Goal: Task Accomplishment & Management: Use online tool/utility

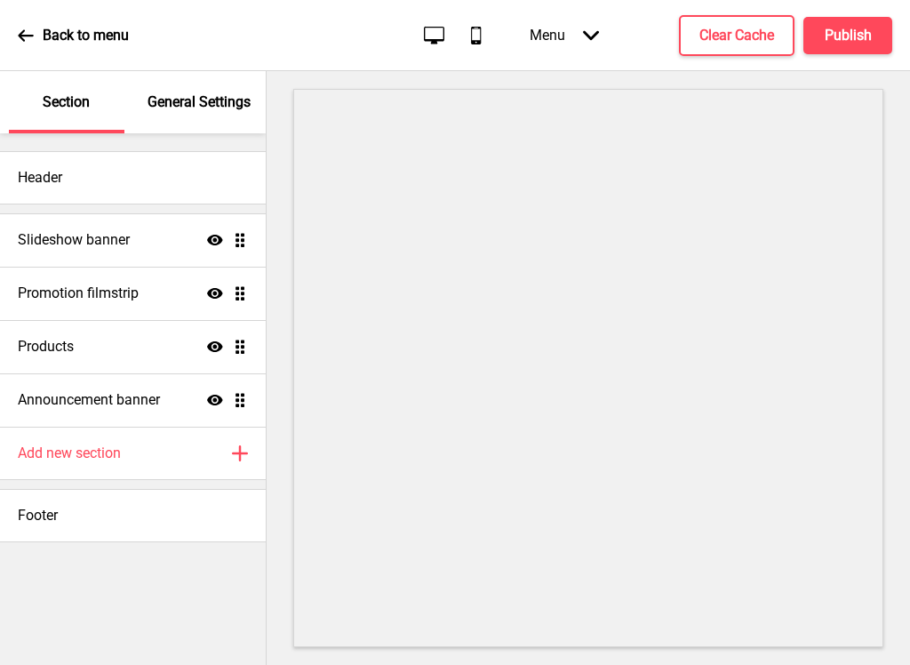
click at [148, 233] on div "Slideshow banner Show Drag" at bounding box center [133, 239] width 266 height 53
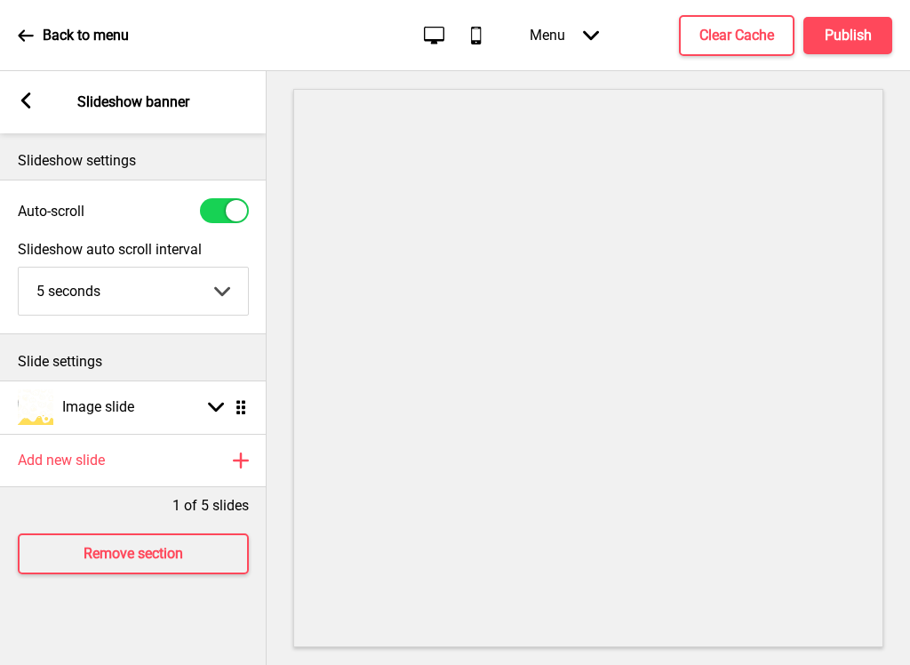
click at [238, 464] on rect at bounding box center [240, 460] width 21 height 21
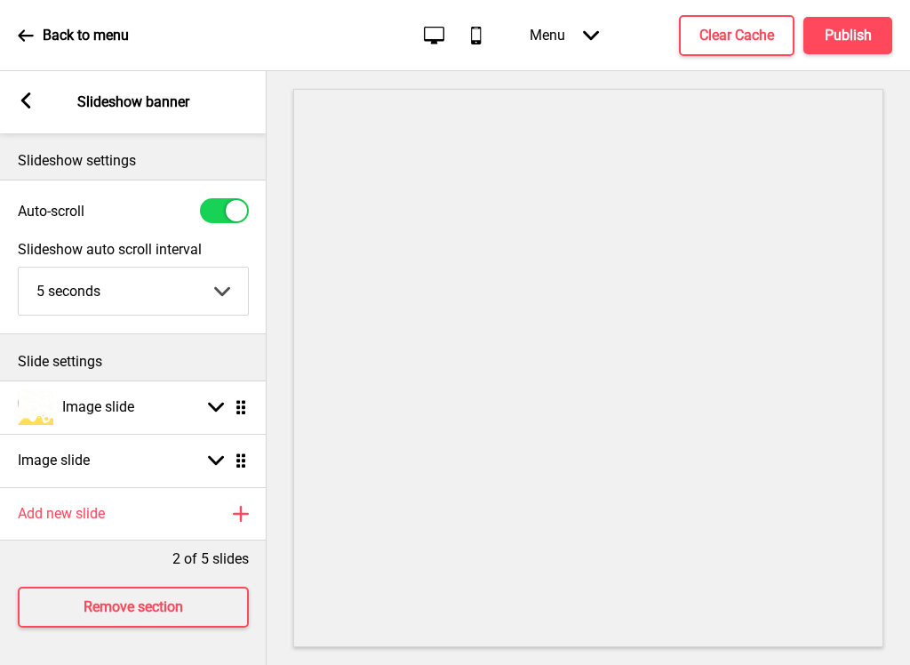
click at [212, 405] on icon at bounding box center [216, 408] width 16 height 10
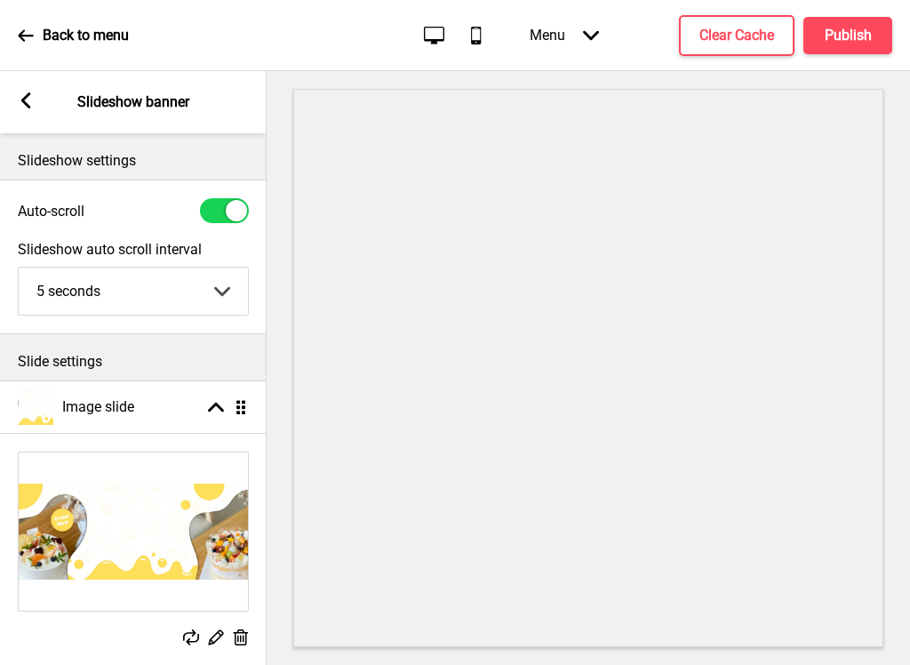
click at [209, 412] on icon at bounding box center [216, 408] width 16 height 10
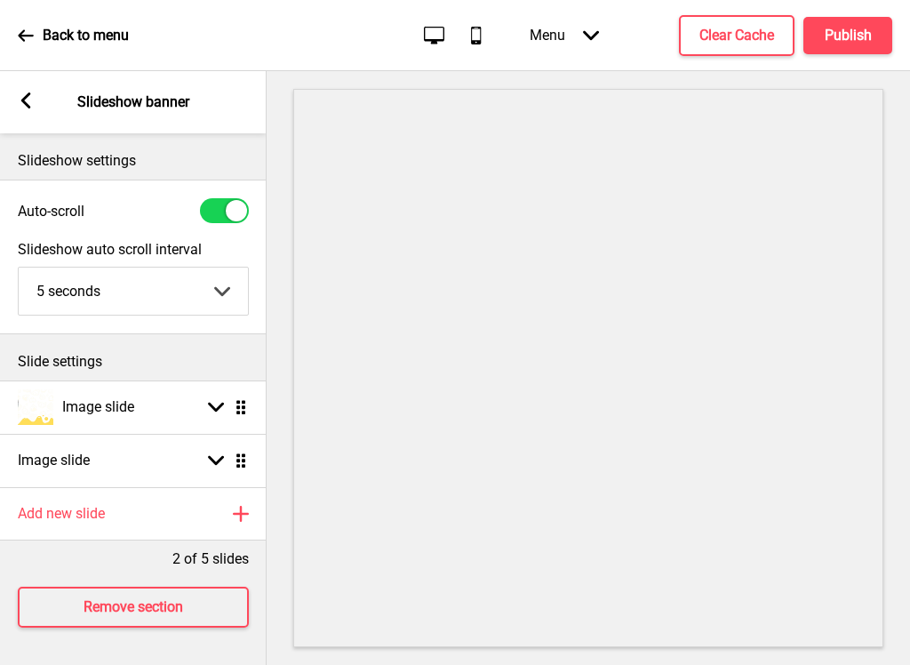
click at [233, 460] on ul "Image slide Arrow down Drag Image slide Arrow down Drag" at bounding box center [133, 433] width 267 height 107
click at [137, 434] on div "Image slide Arrow down Drag" at bounding box center [133, 460] width 267 height 53
select select "right"
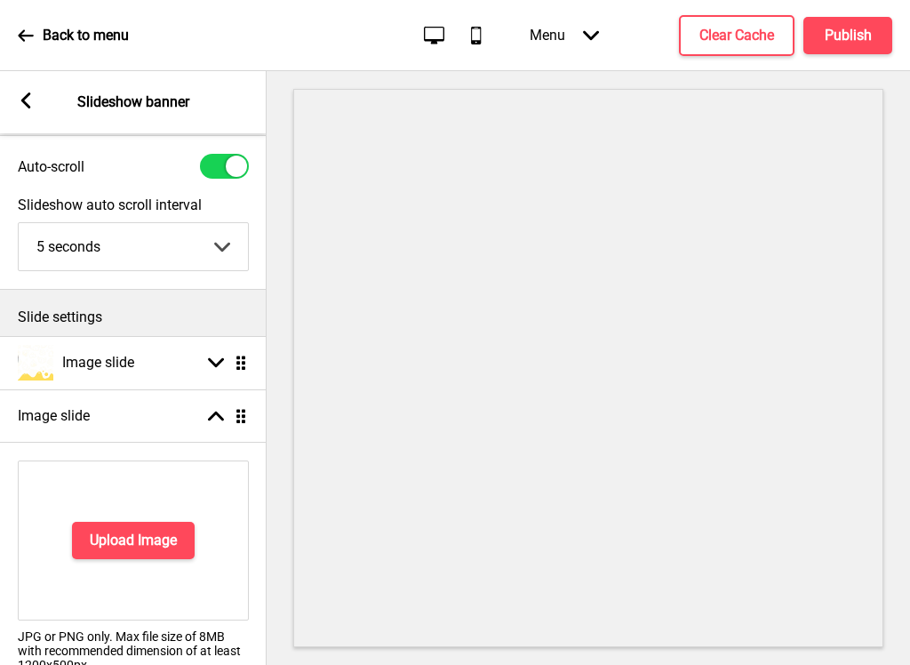
click at [164, 412] on div "Image slide Arrow up Drag" at bounding box center [133, 415] width 267 height 53
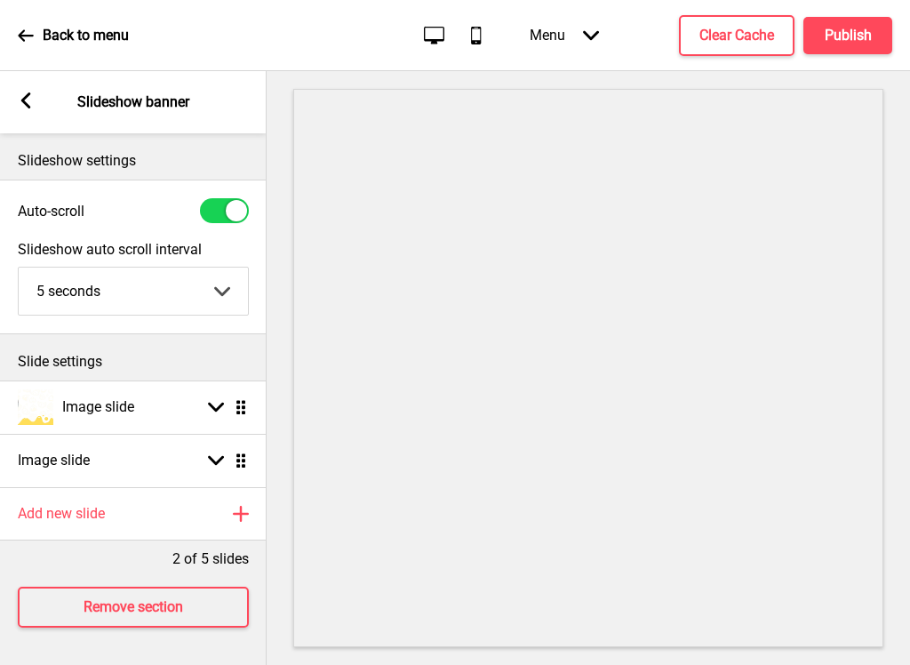
click at [213, 456] on icon at bounding box center [216, 461] width 16 height 10
select select "right"
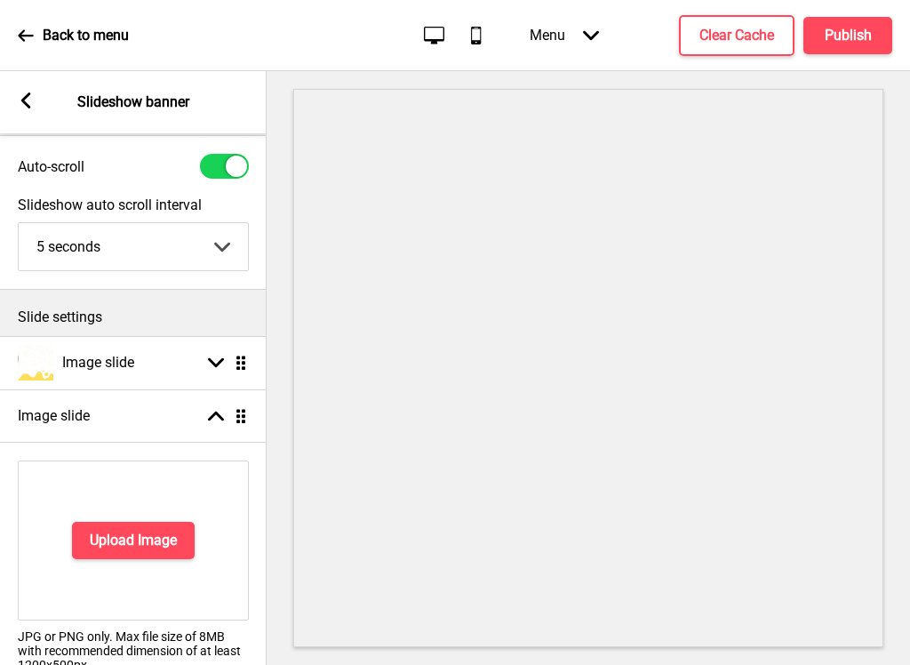
click at [167, 550] on button "Upload Image" at bounding box center [133, 540] width 123 height 37
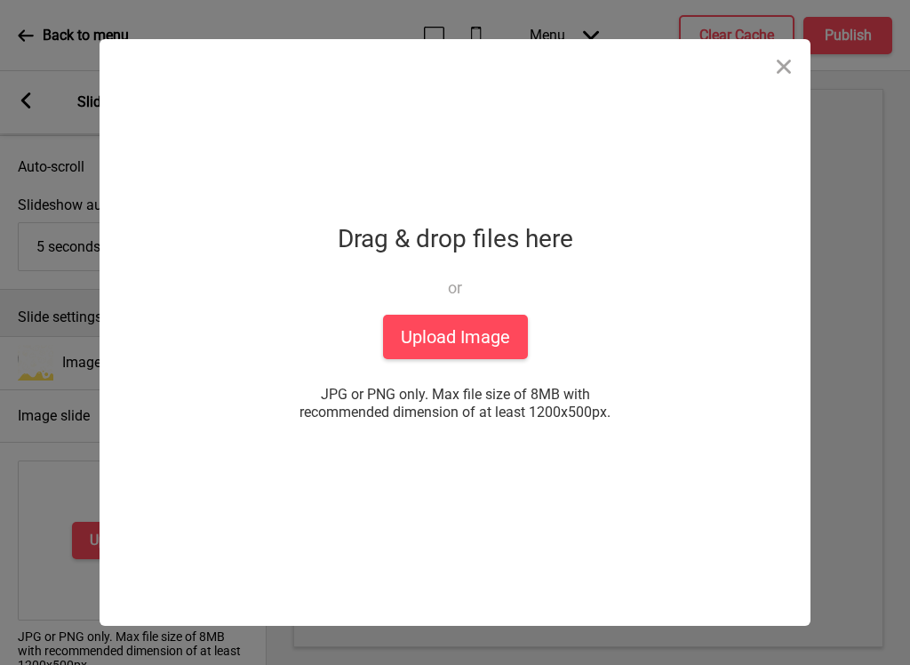
click at [490, 343] on button "Upload Image" at bounding box center [455, 337] width 145 height 44
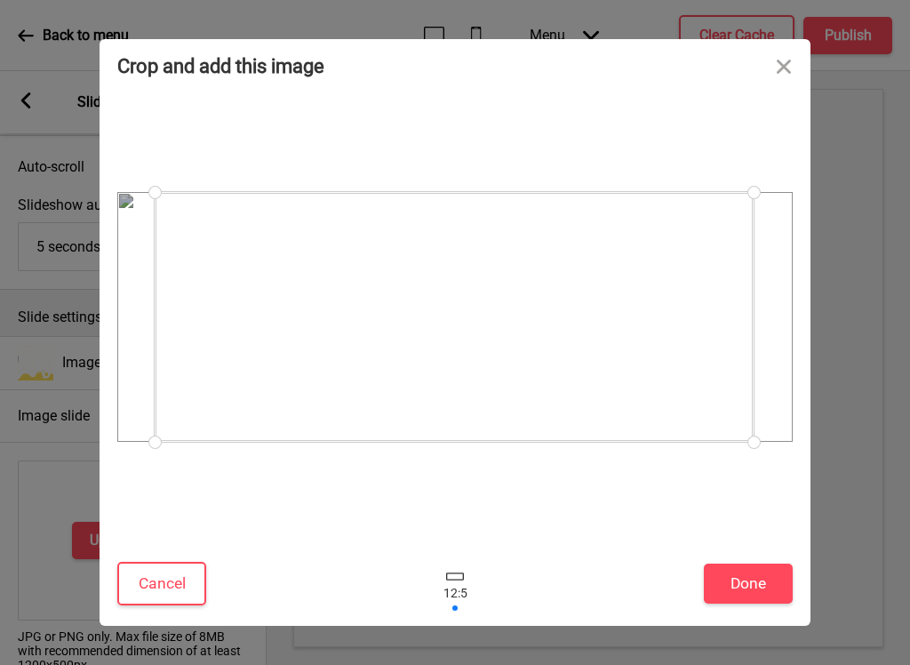
click at [750, 576] on button "Done" at bounding box center [748, 584] width 89 height 40
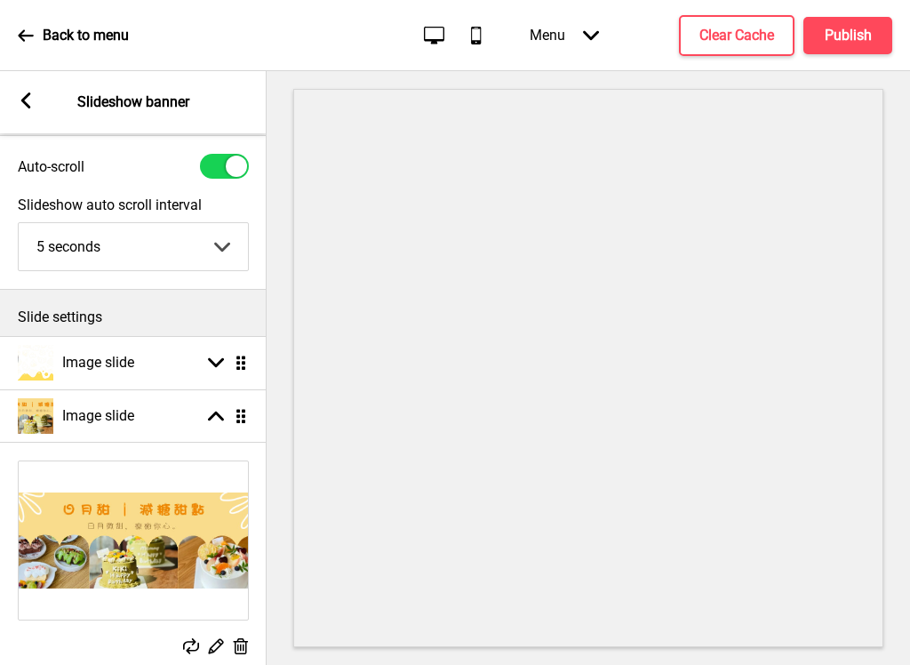
click at [222, 361] on icon at bounding box center [216, 363] width 16 height 10
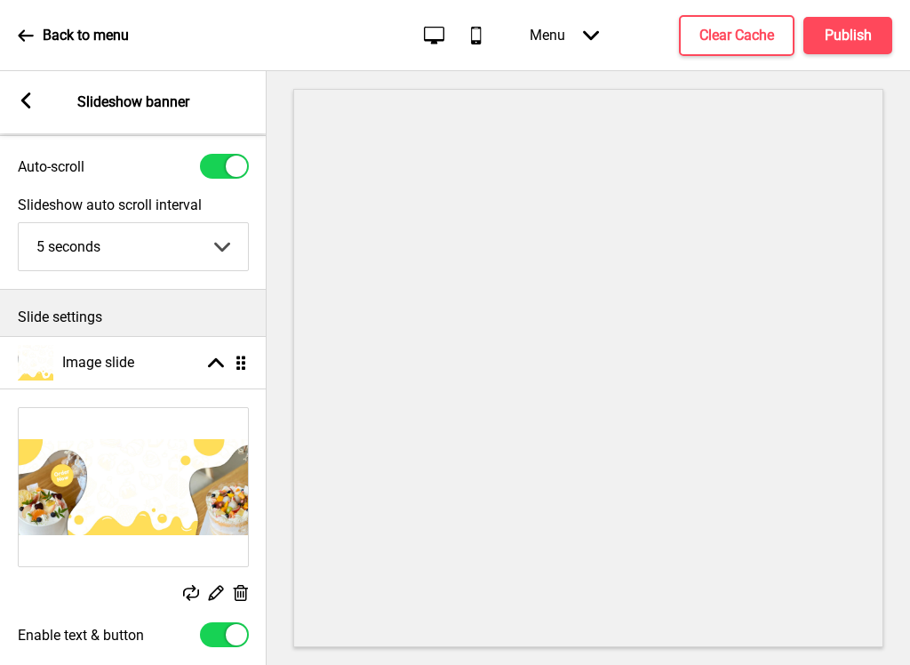
click at [248, 589] on rect at bounding box center [240, 593] width 19 height 19
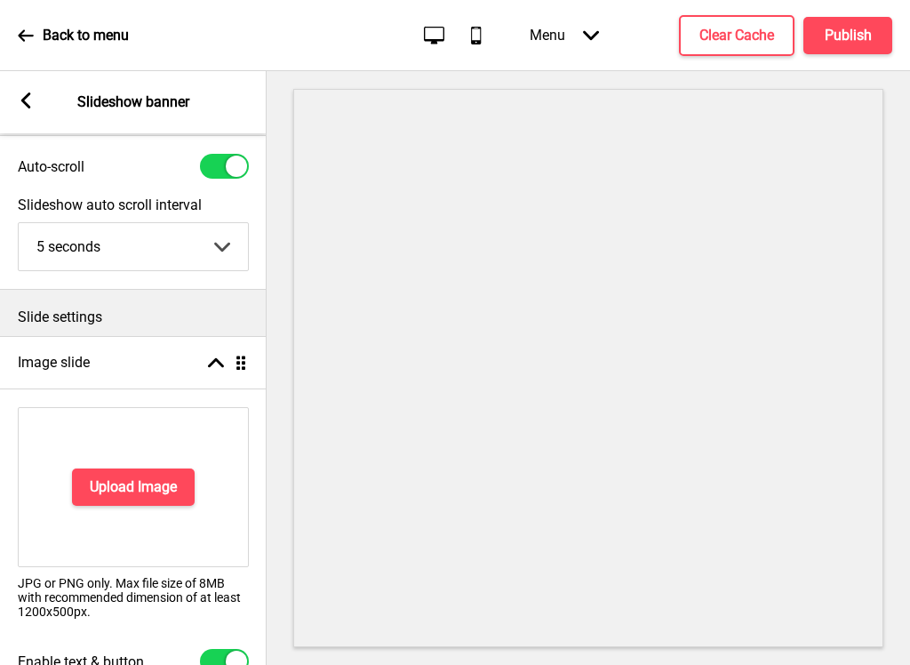
click at [756, 624] on html "Back to menu Desktop Mobile Menu Arrow down Product Page Store Information Chec…" at bounding box center [455, 332] width 910 height 665
click at [901, 447] on div at bounding box center [589, 368] width 644 height 594
click at [223, 357] on rect at bounding box center [216, 363] width 16 height 16
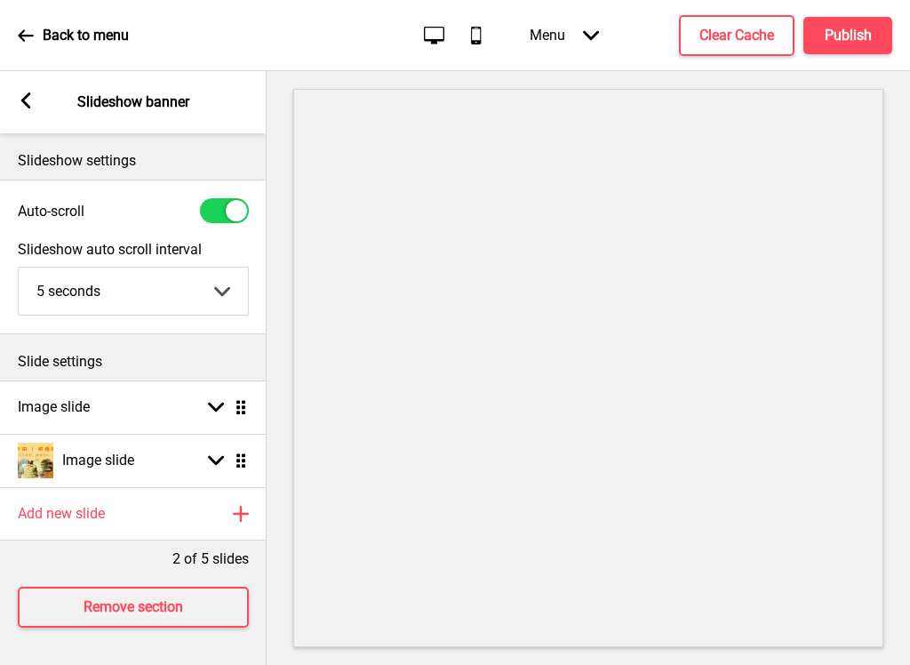
scroll to position [0, 0]
click at [218, 402] on rect at bounding box center [216, 407] width 16 height 16
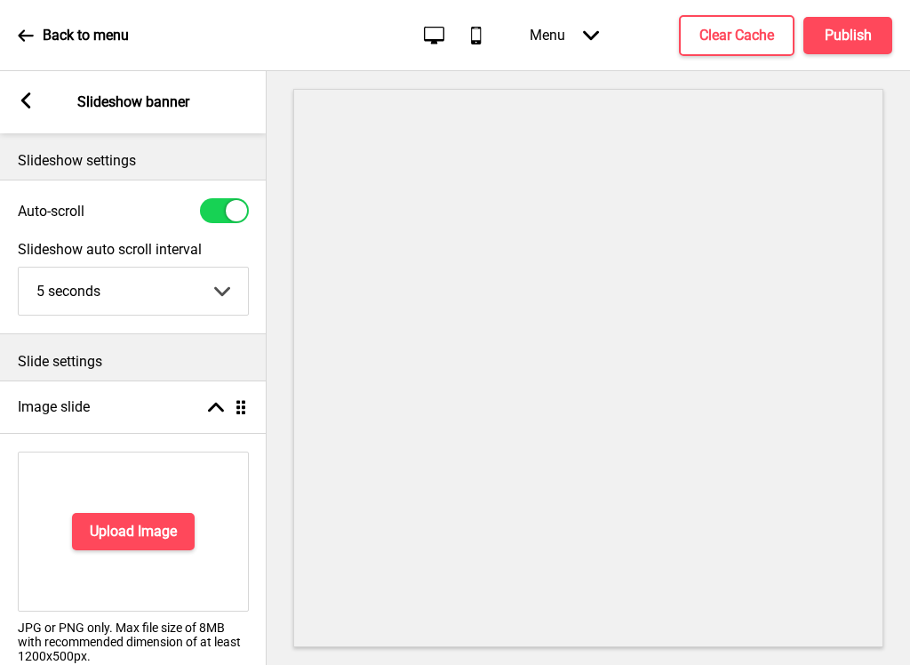
click at [211, 410] on icon at bounding box center [216, 408] width 16 height 10
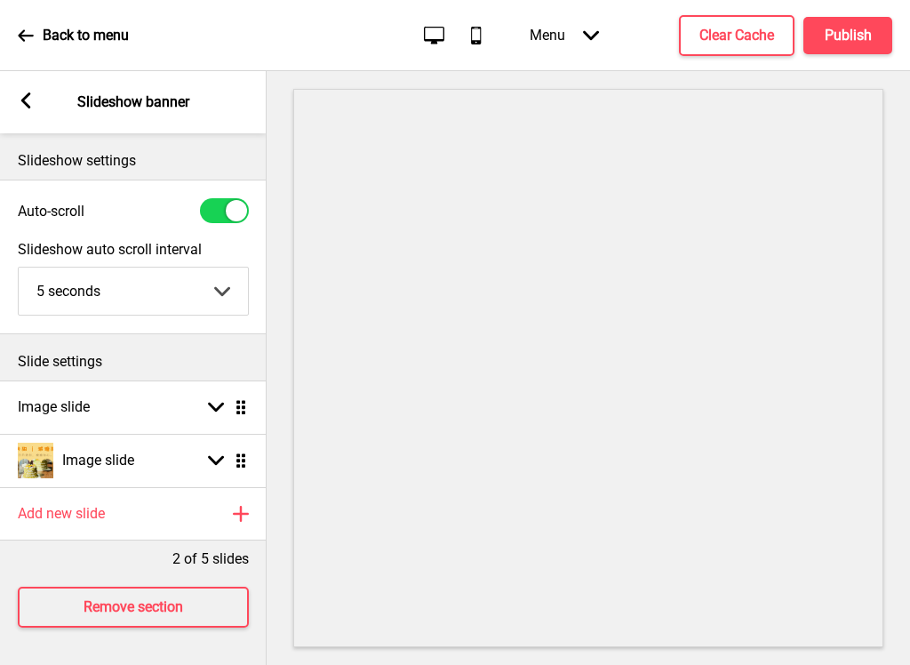
click at [214, 402] on rect at bounding box center [216, 407] width 16 height 16
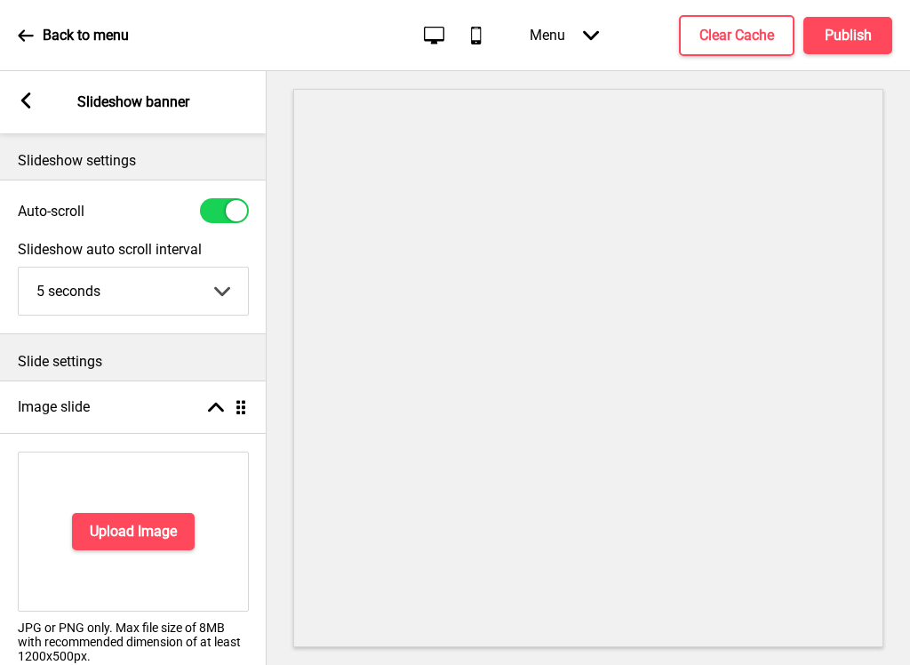
click at [219, 405] on icon at bounding box center [216, 408] width 16 height 10
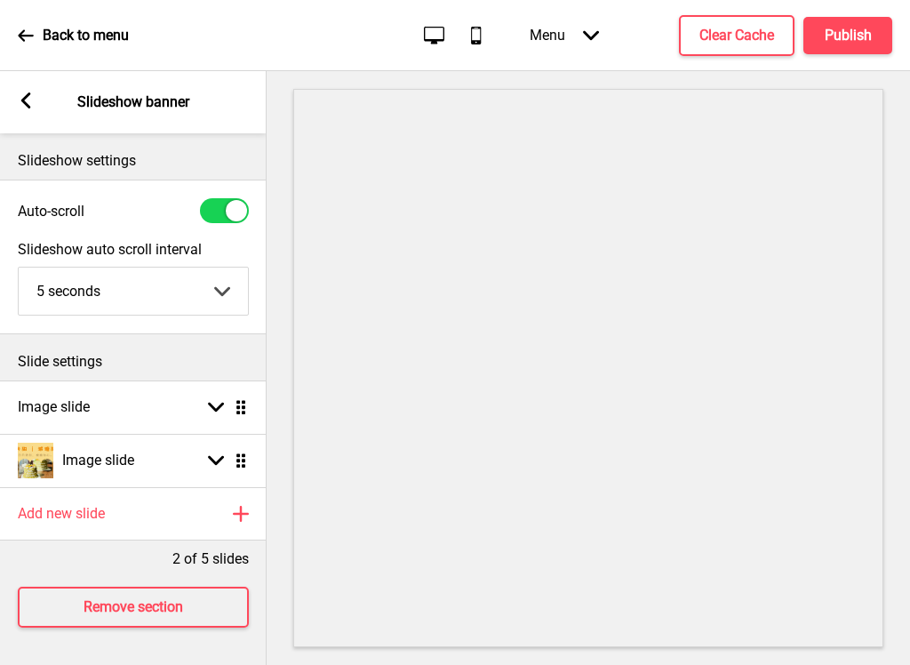
click at [187, 456] on div "Image slide Arrow down Drag" at bounding box center [133, 460] width 267 height 53
select select "right"
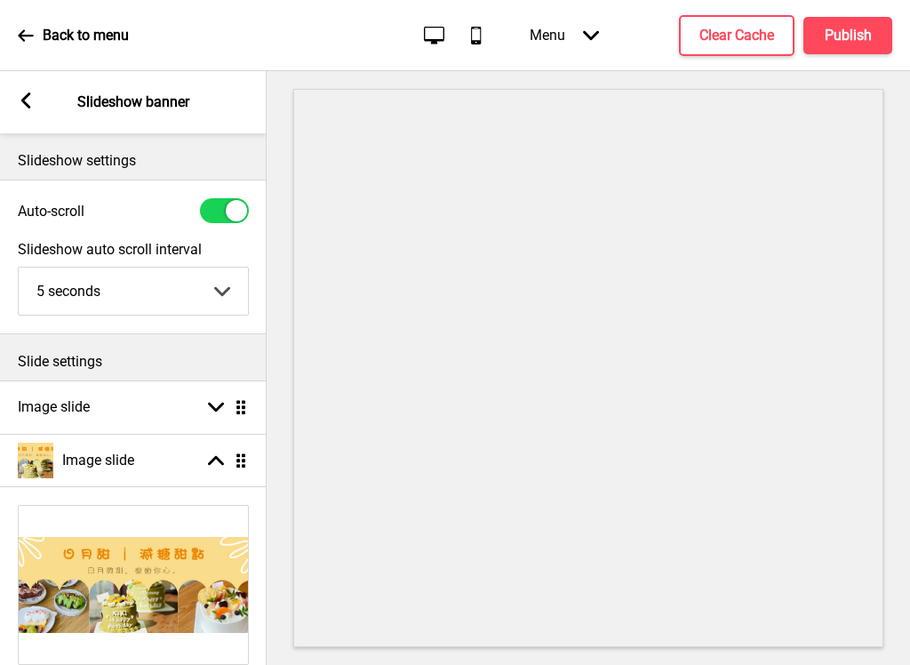
click at [214, 447] on div "Image slide Arrow up Drag" at bounding box center [133, 460] width 267 height 53
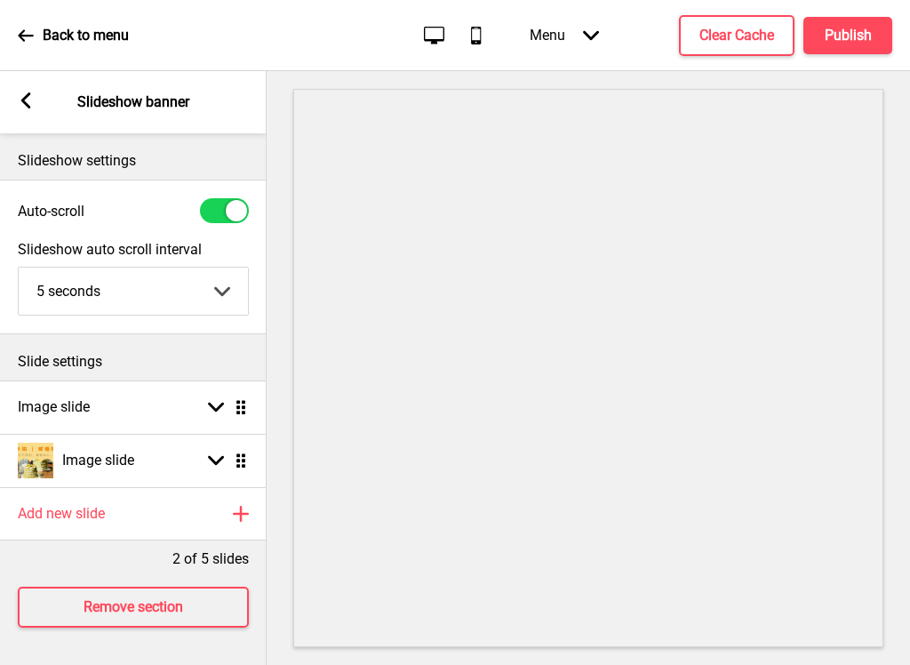
click at [173, 409] on div "Image slide Arrow down Drag" at bounding box center [133, 406] width 267 height 53
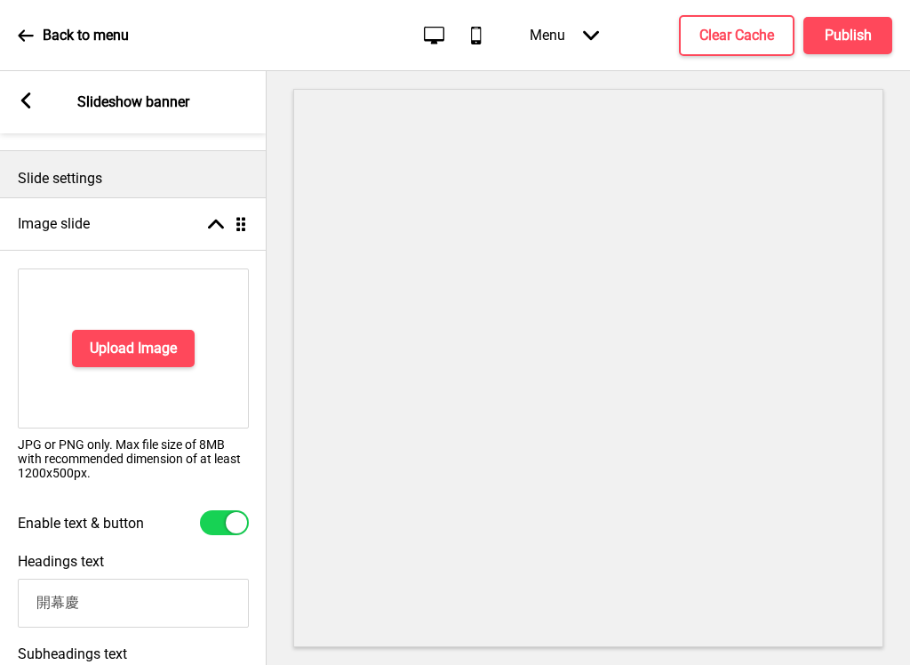
scroll to position [181, 0]
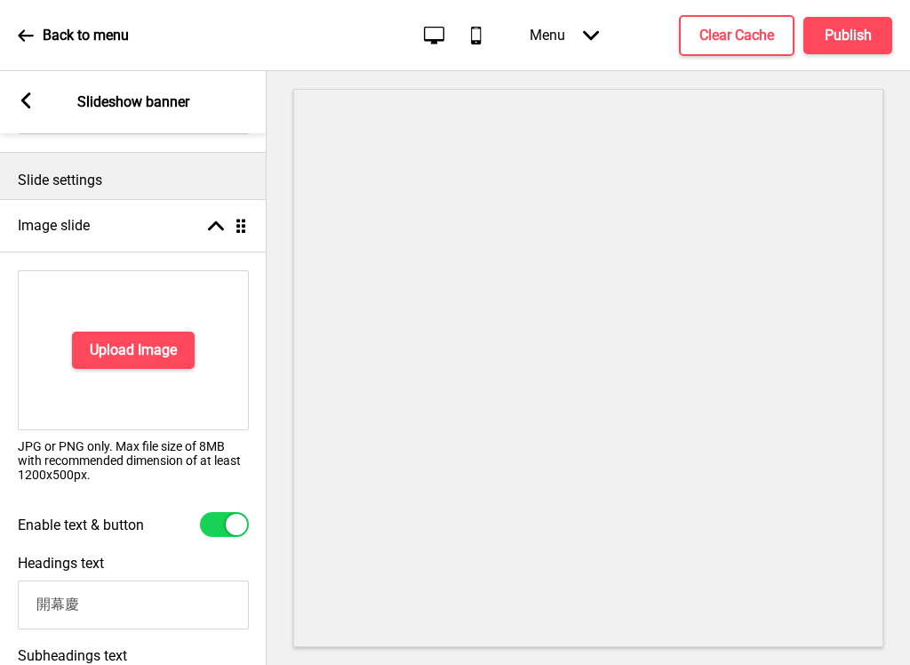
click at [177, 359] on h4 "Upload Image" at bounding box center [133, 350] width 87 height 20
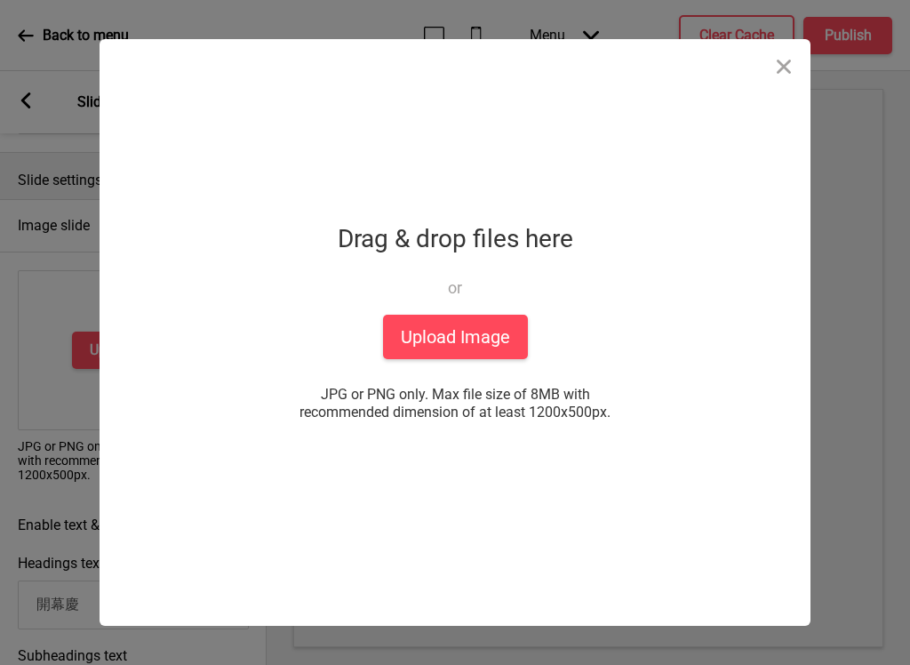
click at [445, 339] on button "Upload Image" at bounding box center [455, 337] width 145 height 44
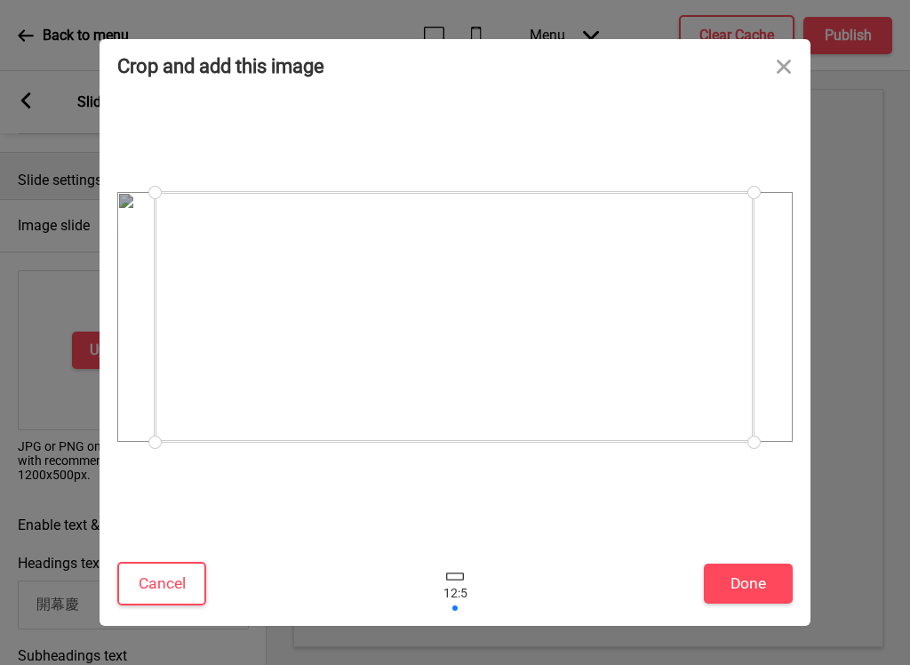
click at [752, 584] on button "Done" at bounding box center [748, 584] width 89 height 40
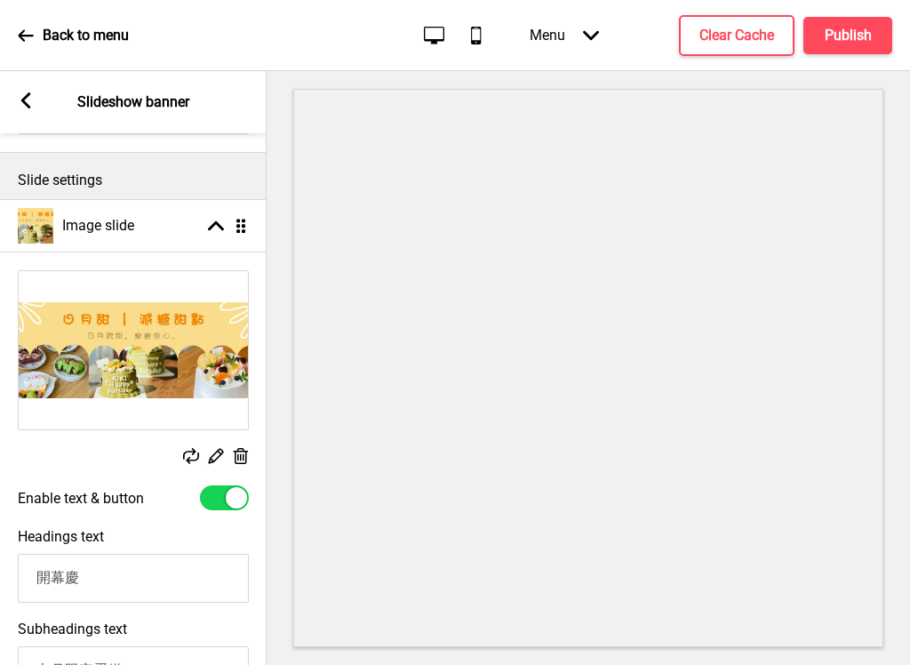
click at [224, 218] on div "Arrow up Drag" at bounding box center [224, 226] width 50 height 16
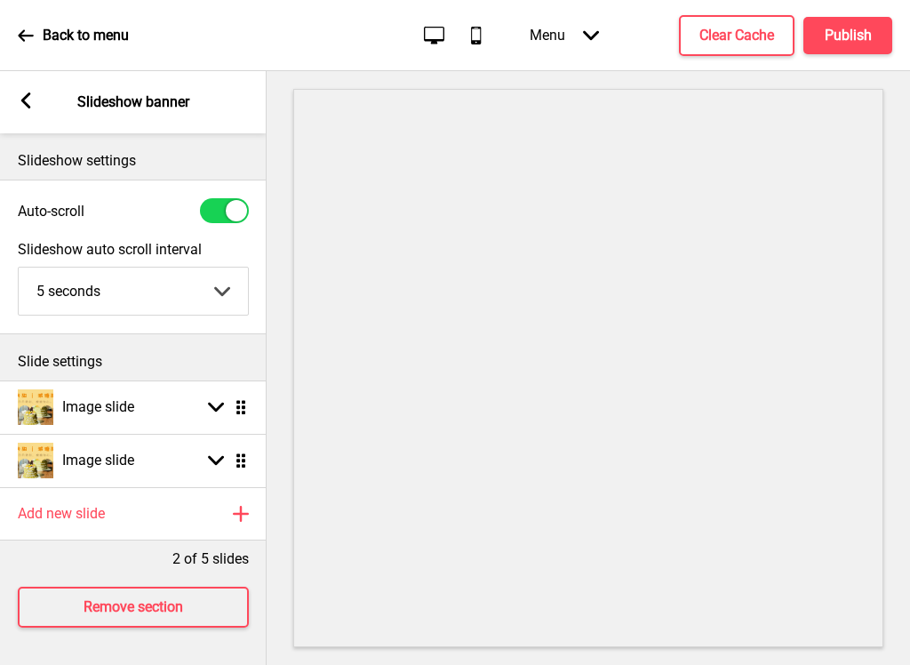
scroll to position [44, 0]
click at [220, 452] on rect at bounding box center [216, 460] width 16 height 16
select select "right"
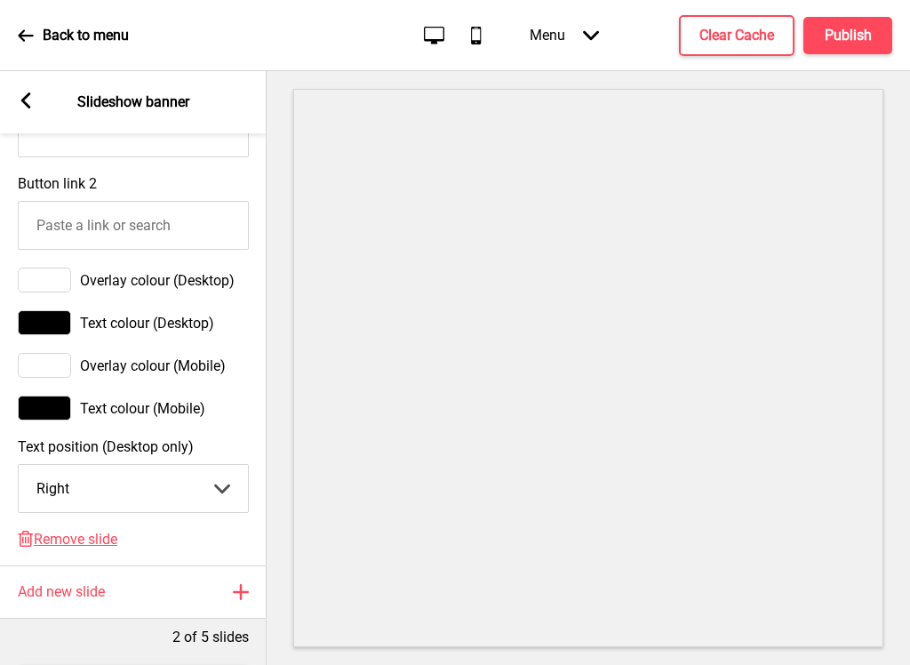
scroll to position [1132, 0]
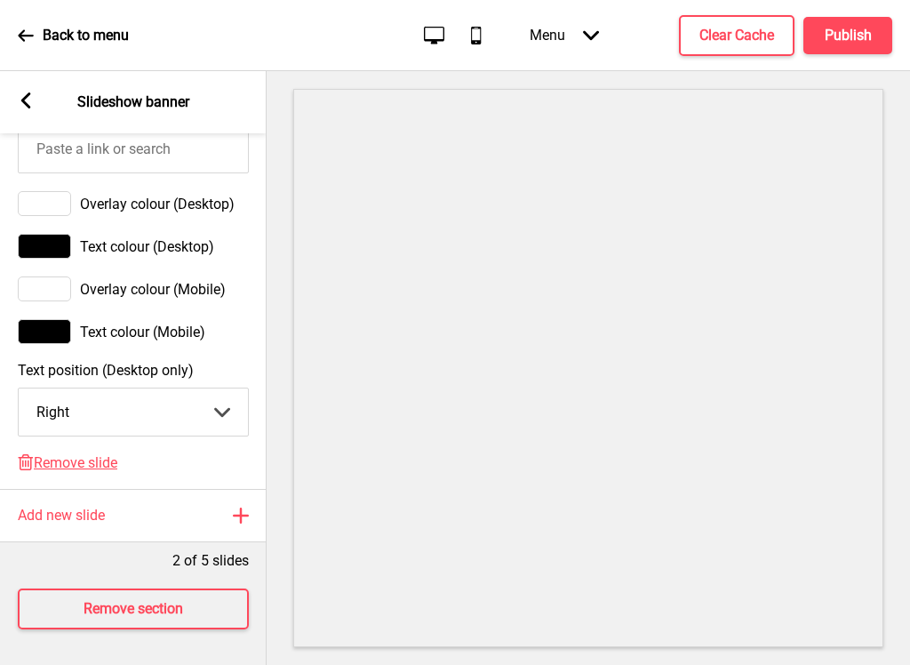
click at [89, 463] on span "Remove slide" at bounding box center [76, 462] width 84 height 17
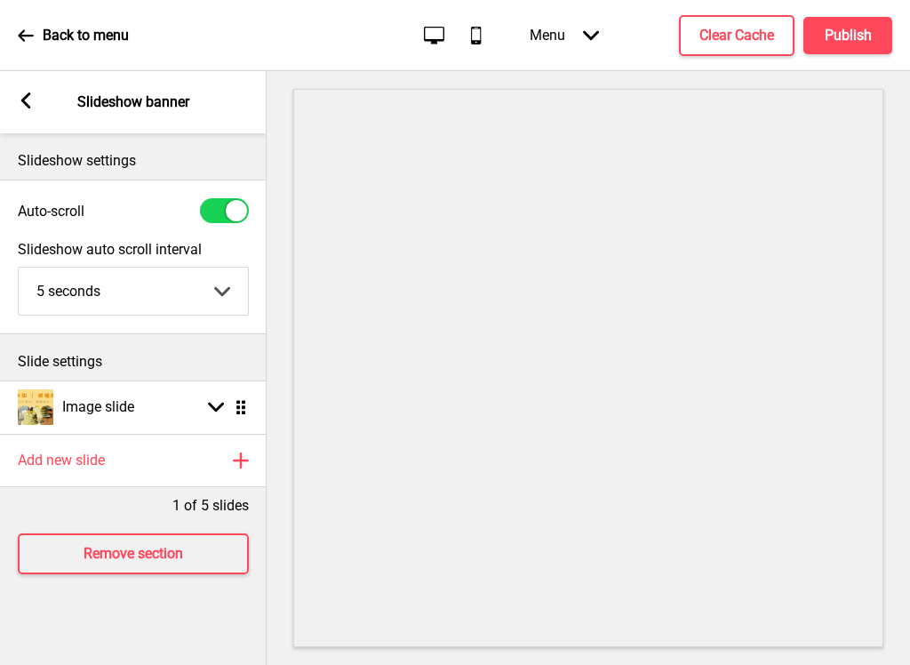
scroll to position [0, 0]
click at [212, 410] on rect at bounding box center [216, 407] width 16 height 16
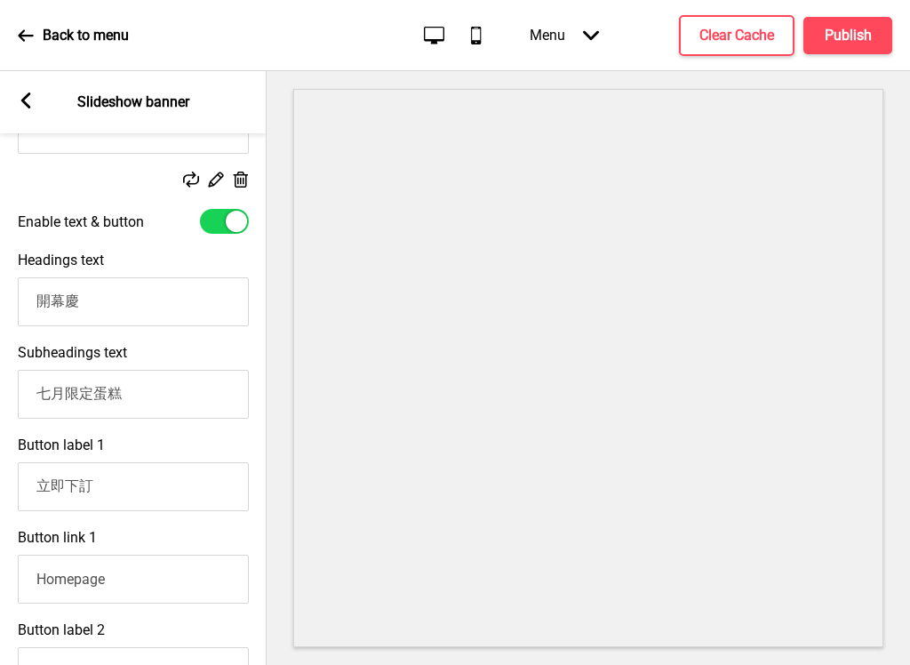
scroll to position [463, 0]
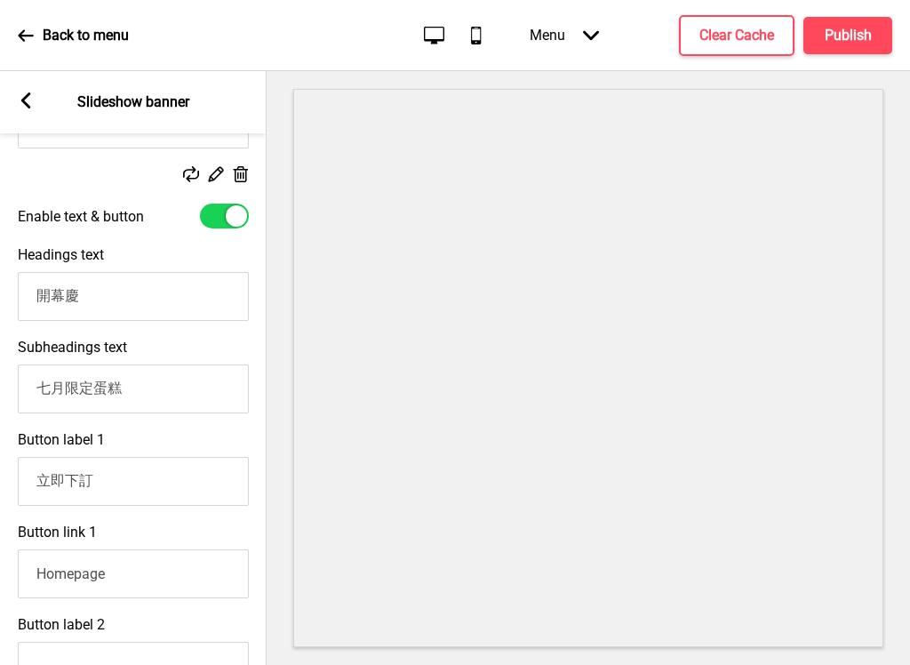
click at [52, 388] on input "七月限定蛋糕" at bounding box center [133, 388] width 231 height 49
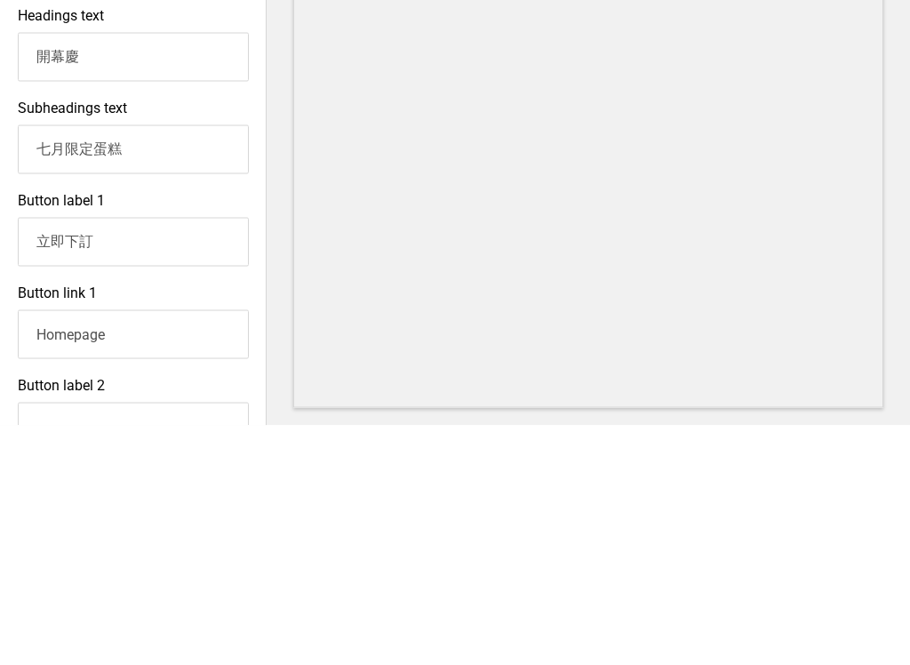
click at [95, 364] on input "七月限定蛋糕" at bounding box center [133, 388] width 231 height 49
click at [58, 364] on input "七月限定蛋糕" at bounding box center [133, 388] width 231 height 49
click at [55, 364] on input "七月限定蛋糕" at bounding box center [133, 388] width 231 height 49
type input "七"
type input "8月限定蛋糕"
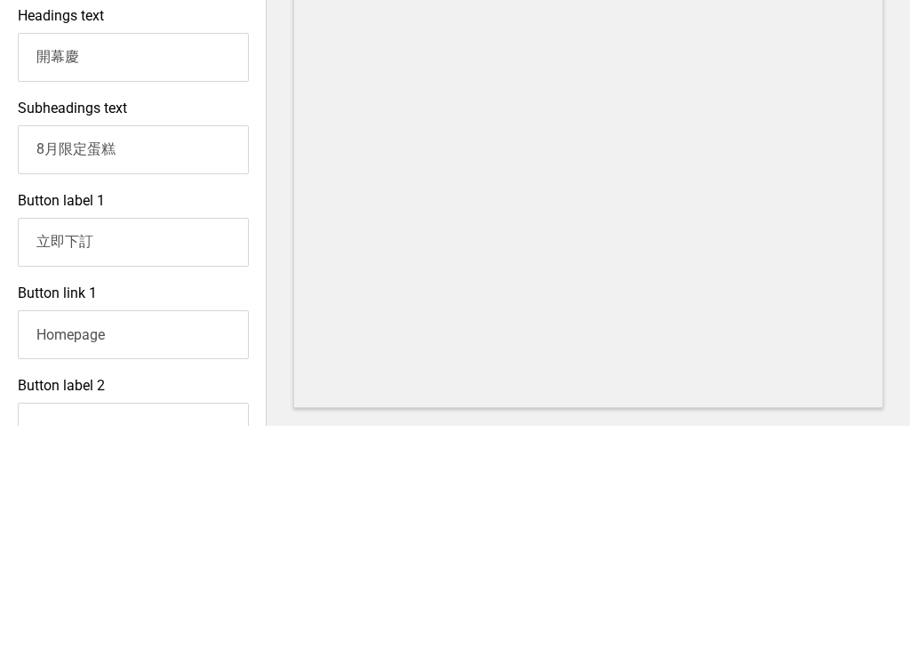
click at [716, 547] on html "Back to menu Desktop Mobile Menu Arrow down Product Page Store Information Chec…" at bounding box center [455, 332] width 910 height 665
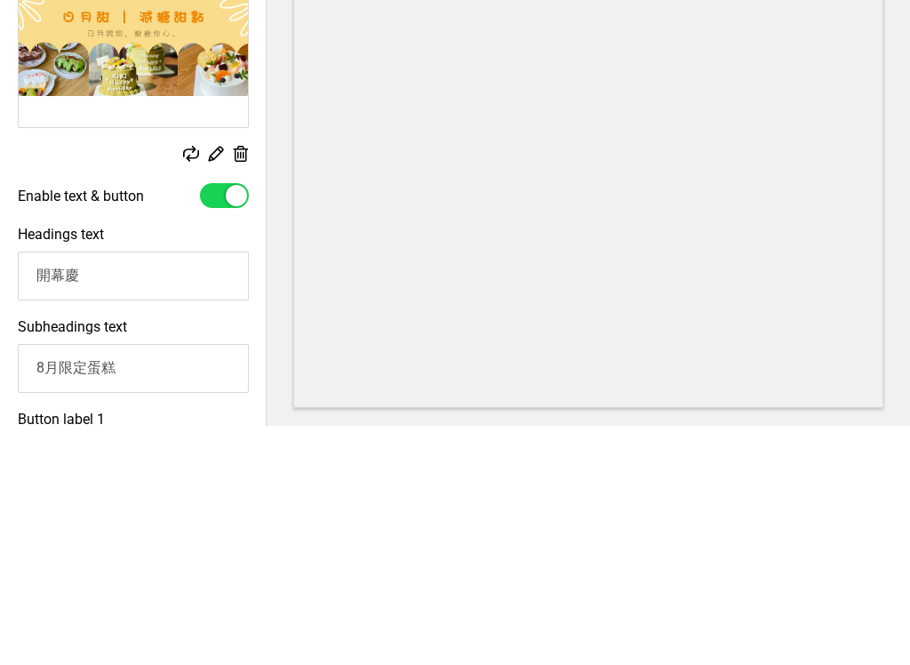
scroll to position [228, 0]
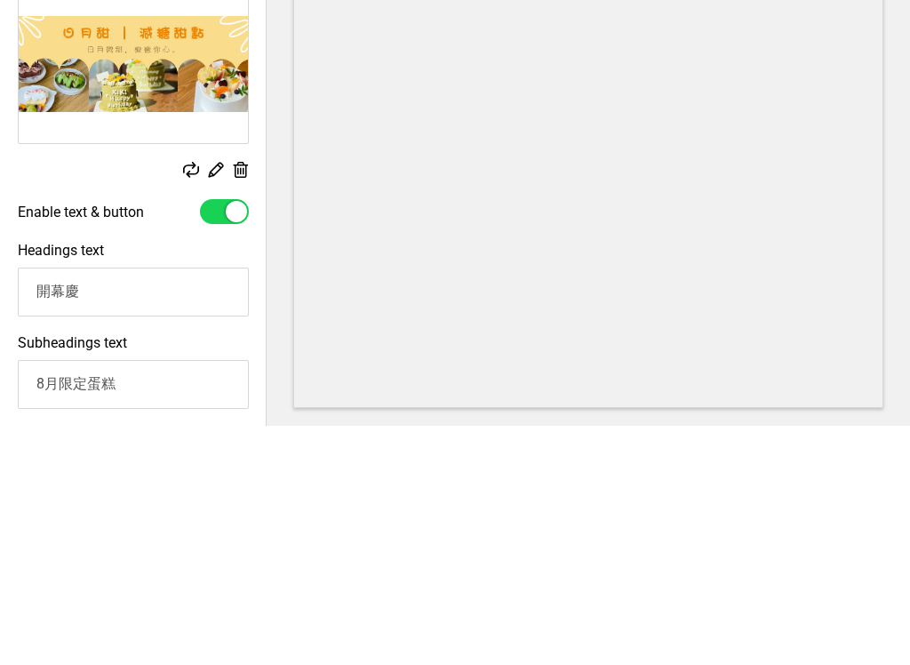
click at [222, 171] on rect at bounding box center [216, 179] width 16 height 16
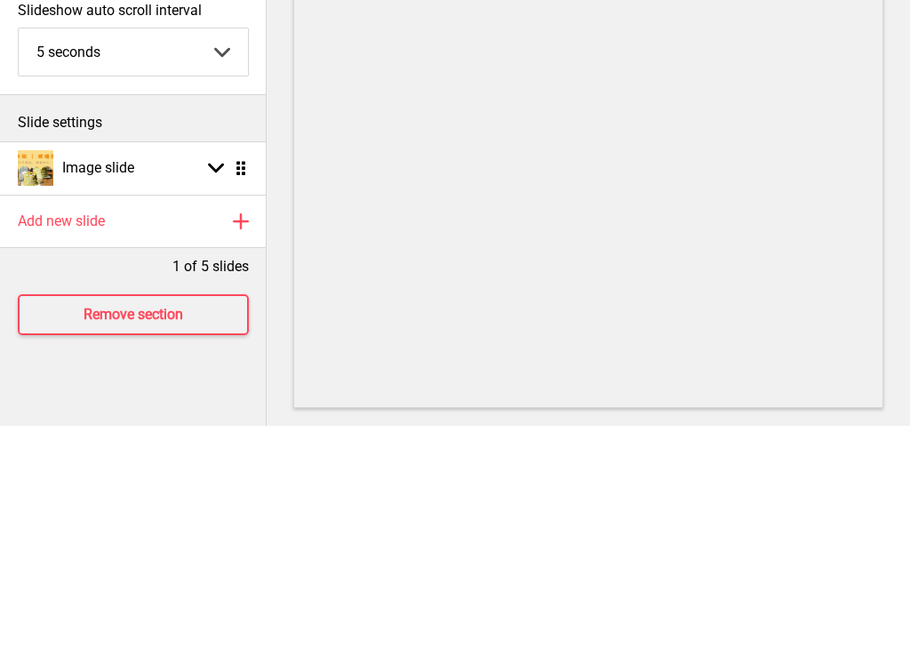
scroll to position [0, 0]
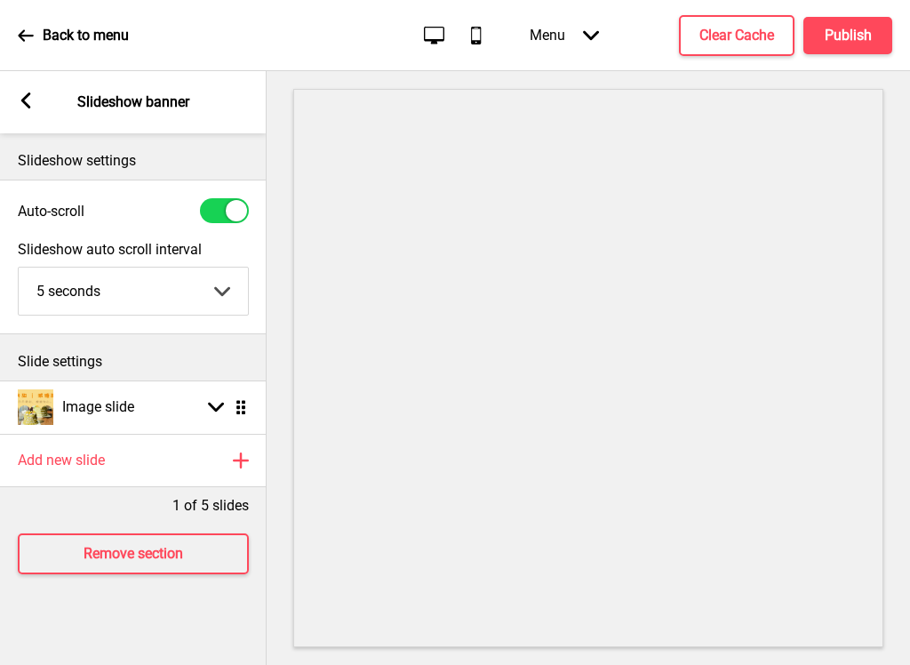
click at [30, 100] on rect at bounding box center [26, 100] width 16 height 16
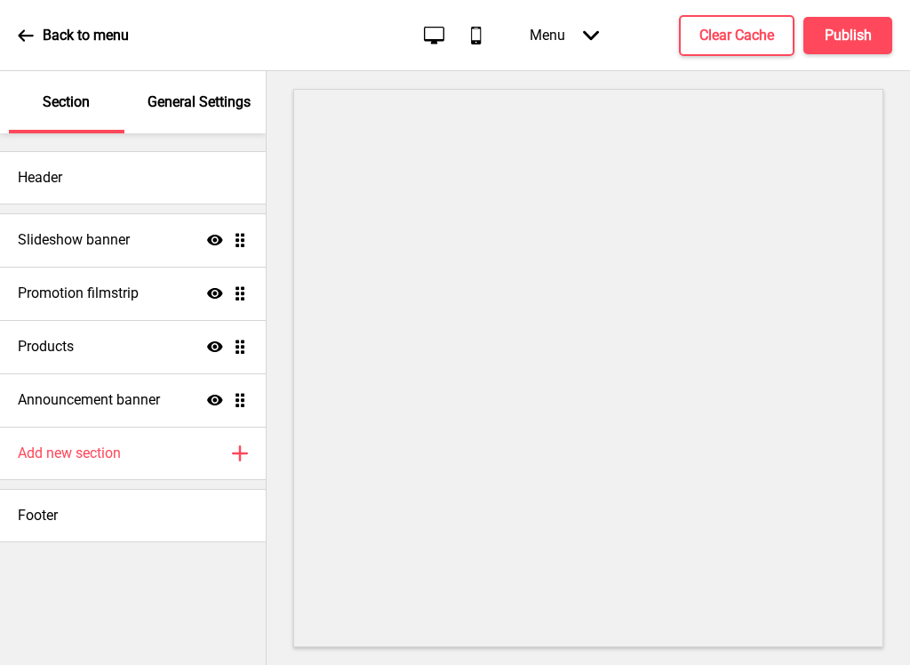
click at [203, 291] on div "Promotion filmstrip Show Drag" at bounding box center [133, 293] width 266 height 53
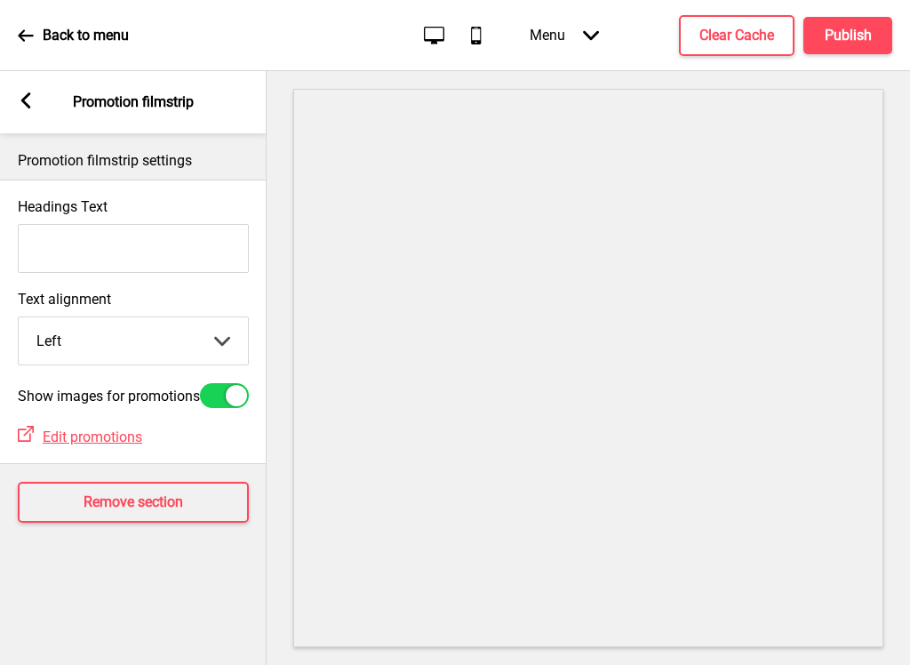
click at [36, 94] on div "Arrow left Promotion filmstrip" at bounding box center [133, 102] width 267 height 62
click at [29, 100] on rect at bounding box center [26, 100] width 16 height 16
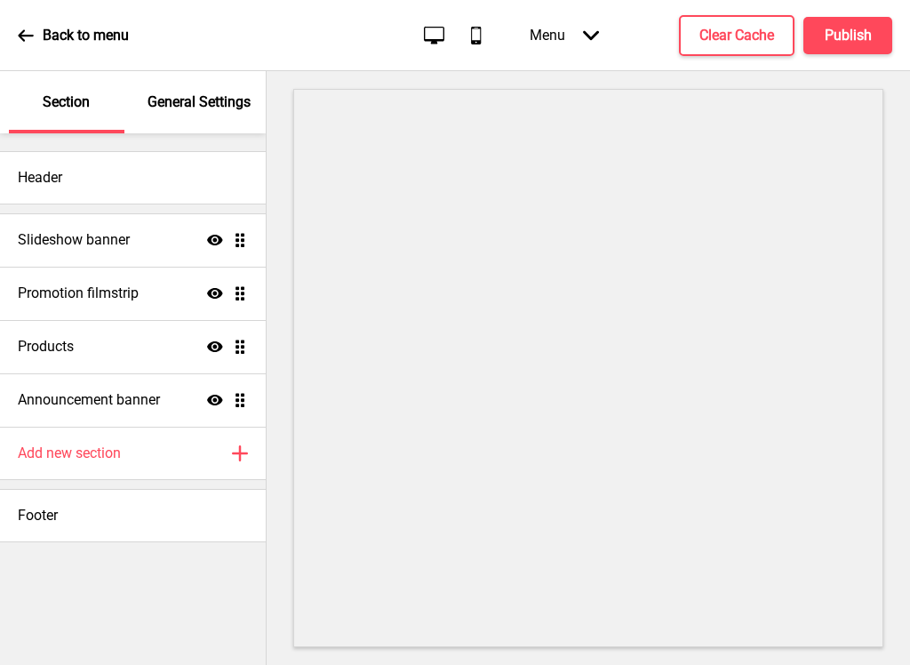
click at [238, 389] on div "Announcement banner Show Drag" at bounding box center [133, 399] width 266 height 53
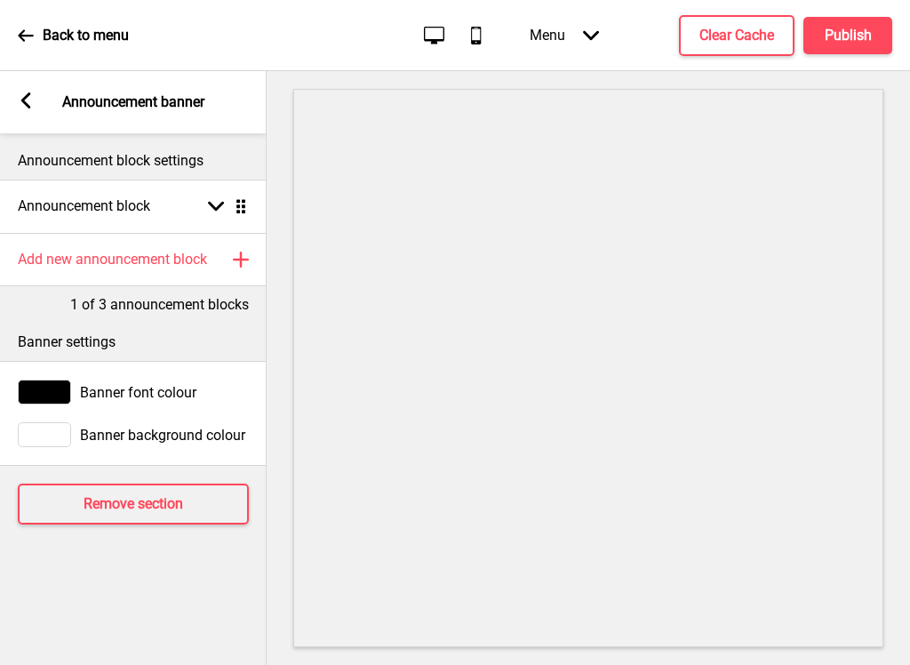
click at [215, 208] on icon at bounding box center [216, 207] width 16 height 10
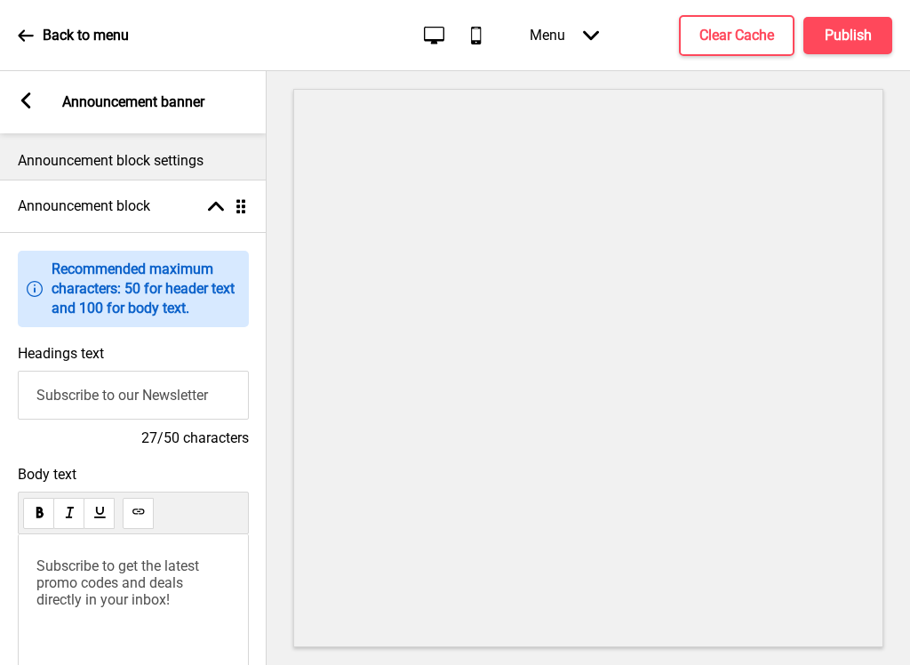
click at [212, 209] on icon at bounding box center [216, 207] width 16 height 10
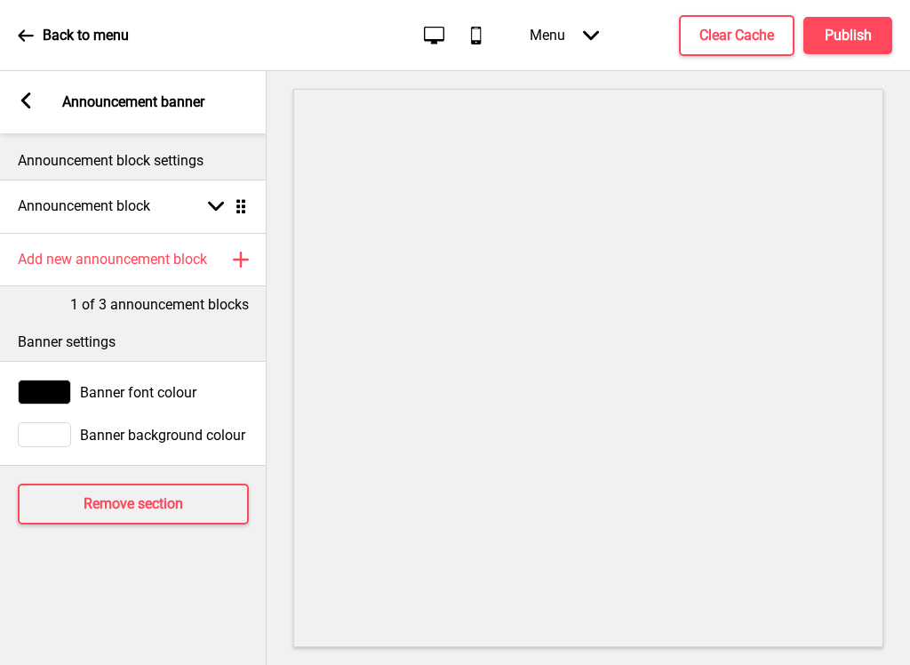
click at [28, 103] on rect at bounding box center [26, 100] width 16 height 16
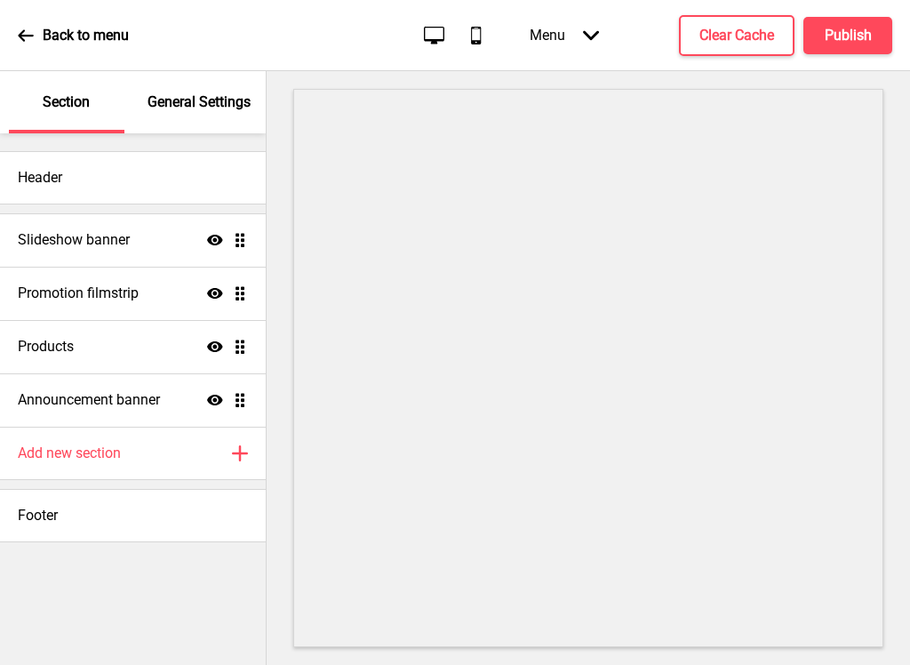
click at [251, 286] on div "Promotion filmstrip Show Drag" at bounding box center [133, 293] width 266 height 53
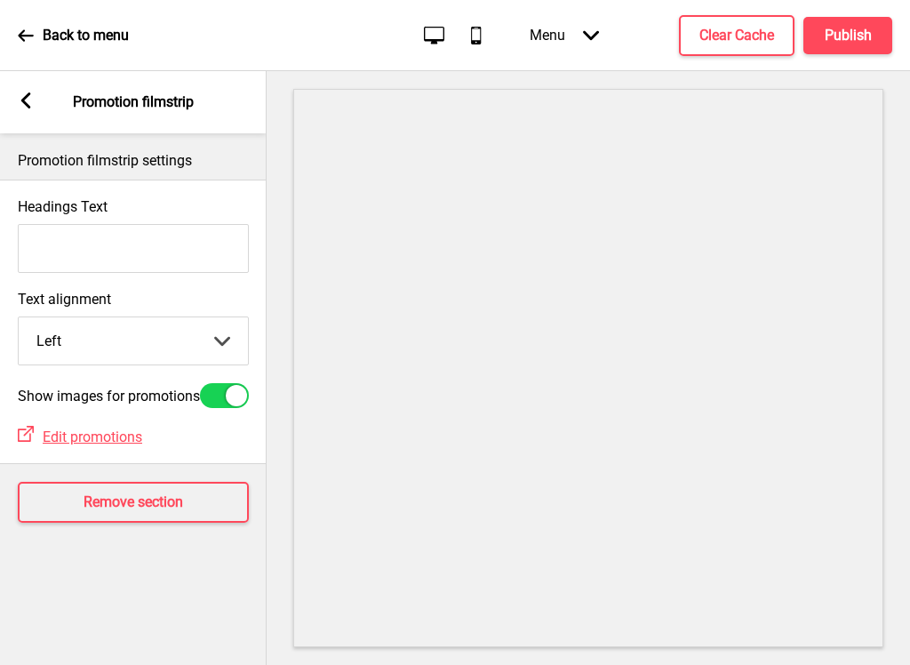
click at [228, 334] on select "Left Center Right" at bounding box center [133, 340] width 229 height 47
click at [215, 194] on div "Headings Text" at bounding box center [133, 235] width 267 height 92
click at [225, 156] on p "Promotion filmstrip settings" at bounding box center [133, 161] width 231 height 20
click at [34, 107] on rect at bounding box center [26, 100] width 16 height 16
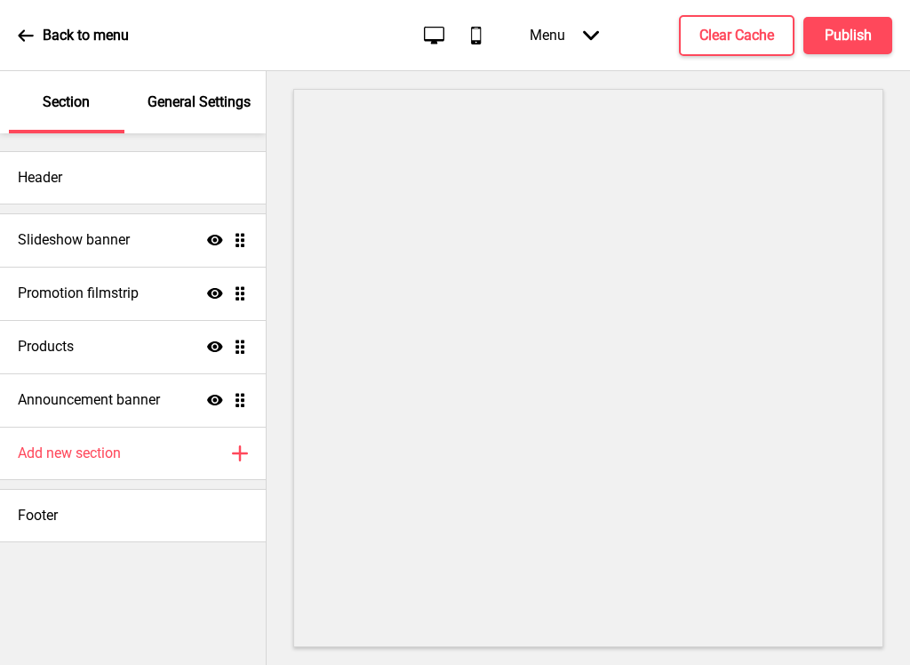
click at [248, 350] on div "Products Show Drag" at bounding box center [133, 346] width 266 height 53
select select "contain"
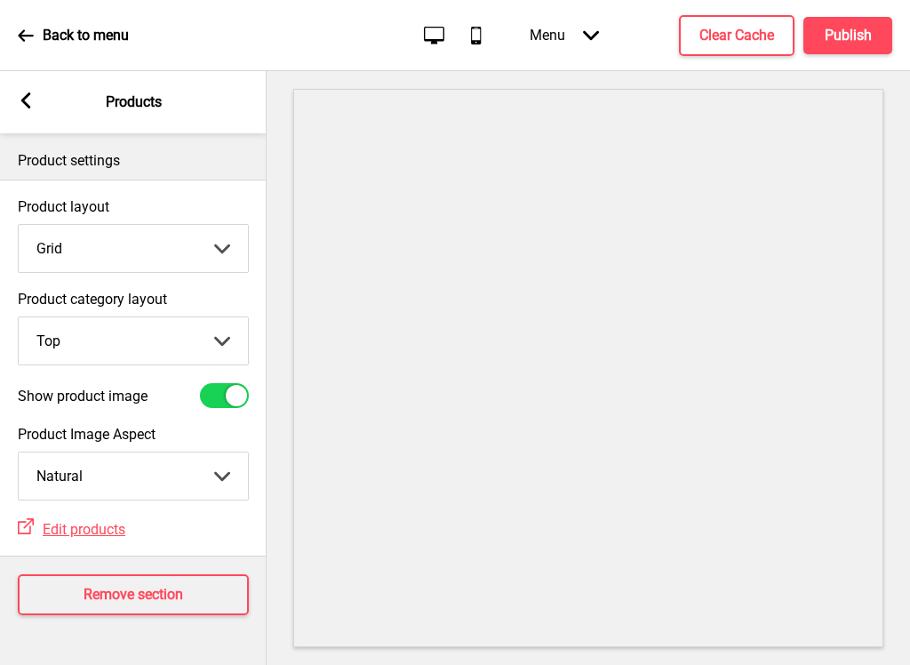
click at [227, 247] on select "Grid List" at bounding box center [133, 248] width 229 height 47
click at [113, 521] on span "Edit products" at bounding box center [84, 529] width 83 height 17
